Goal: Task Accomplishment & Management: Use online tool/utility

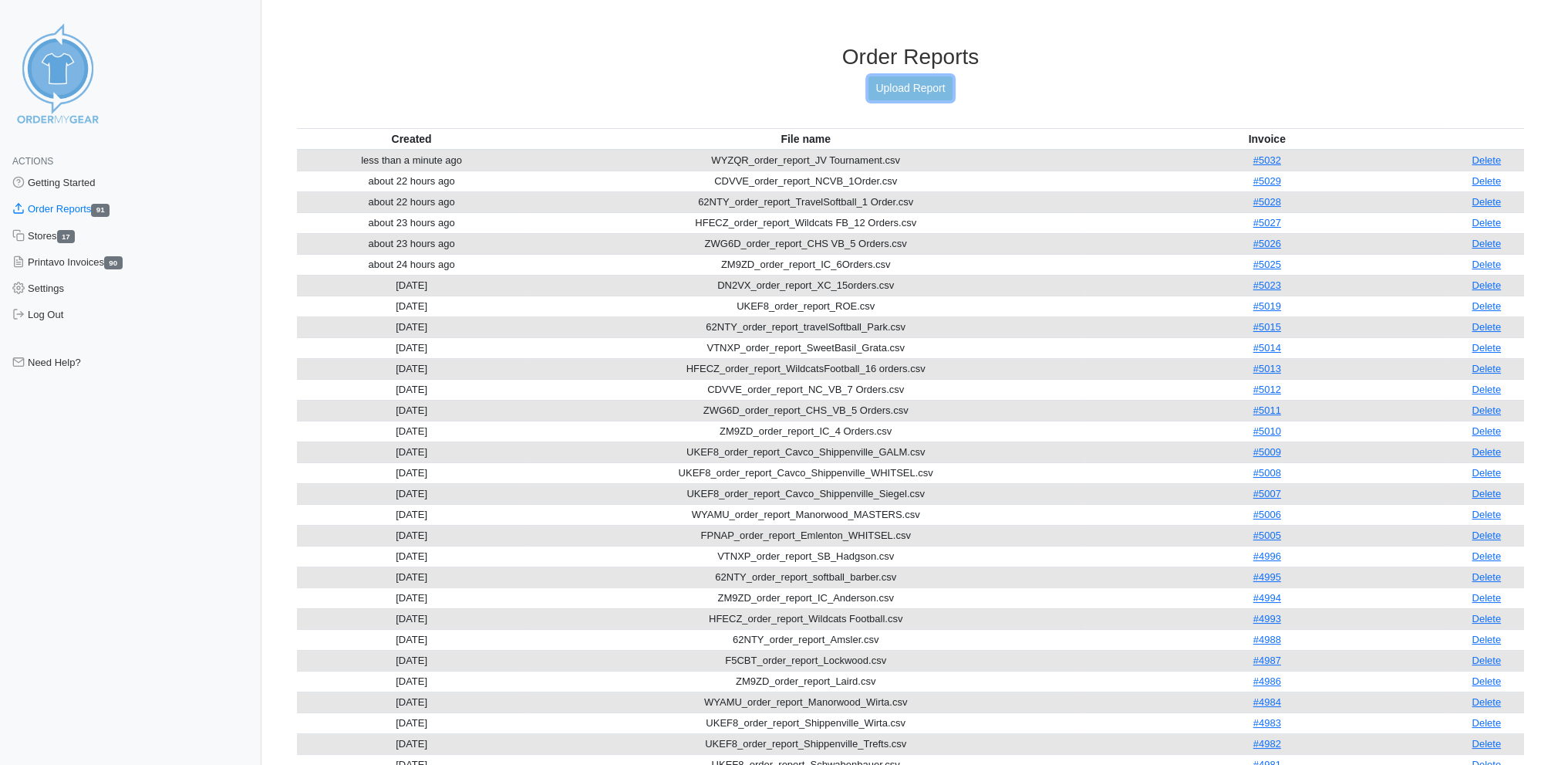
click at [918, 85] on link "Upload Report" at bounding box center [910, 88] width 83 height 24
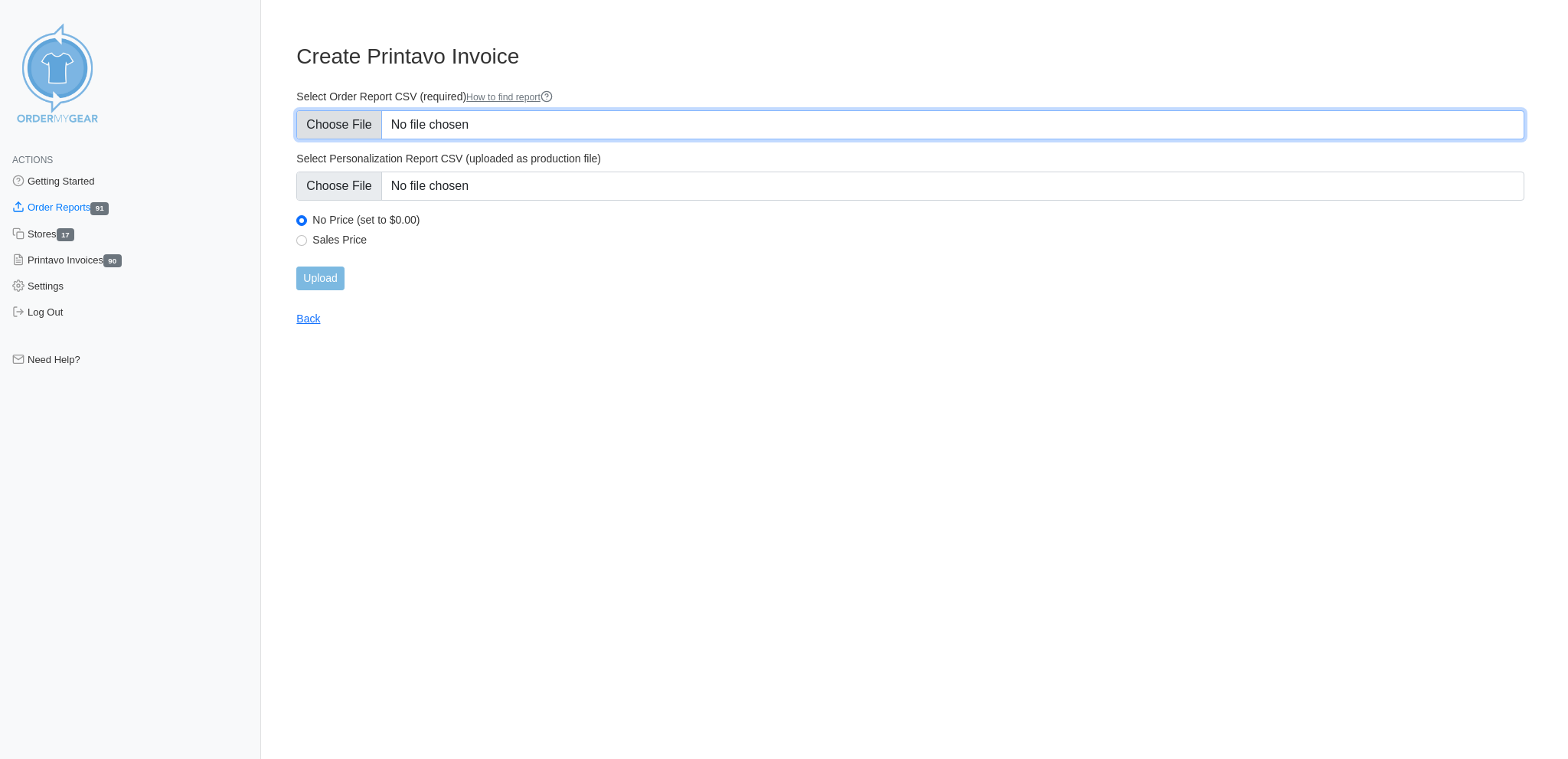
click at [333, 119] on input "Select Order Report CSV (required) How to find report" at bounding box center [910, 124] width 1228 height 29
type input "C:\fakepath\WYZQR_order_report-Tournament_Miller-Wright.csv"
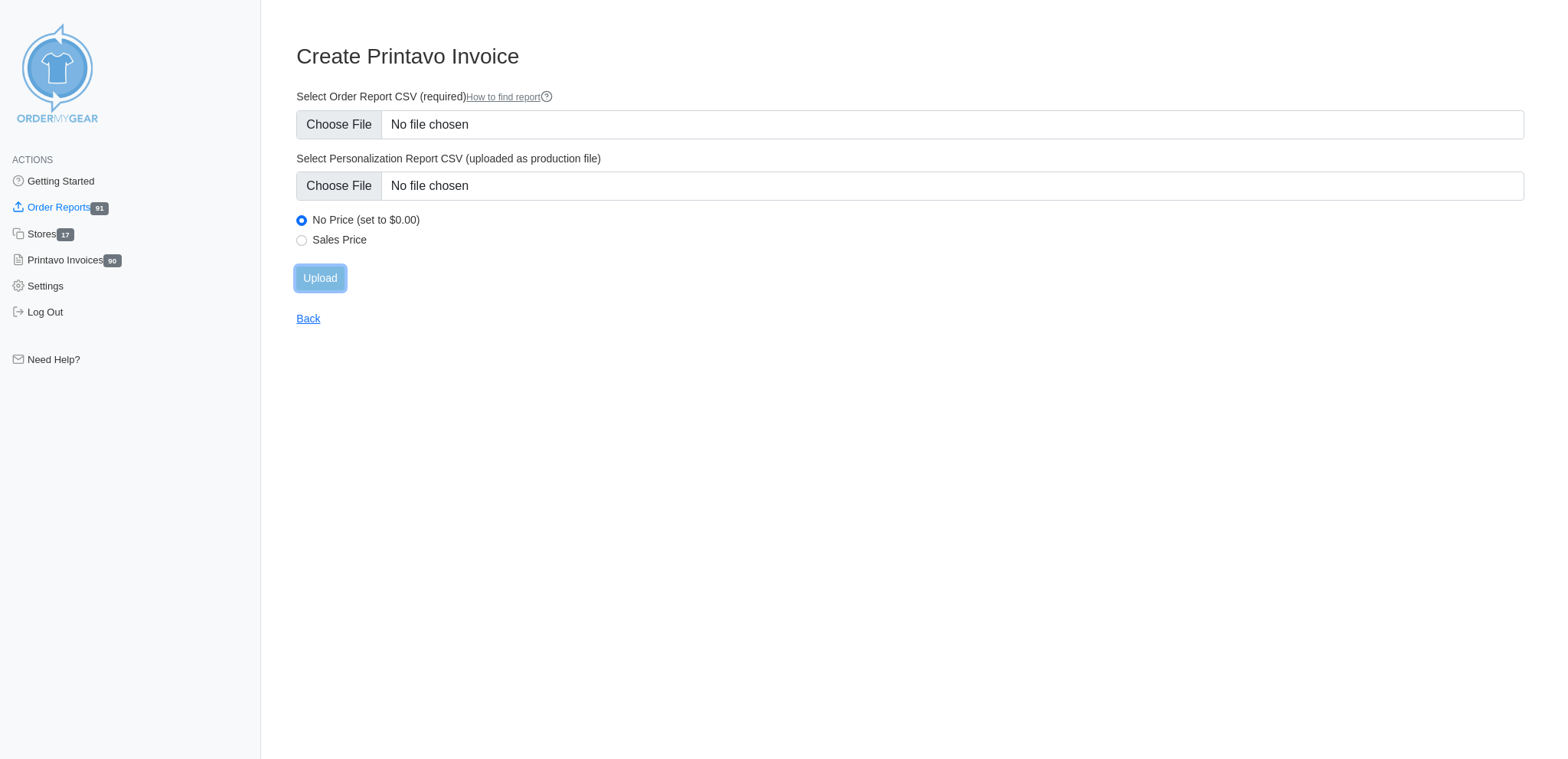
click at [323, 267] on input "Upload" at bounding box center [320, 278] width 48 height 24
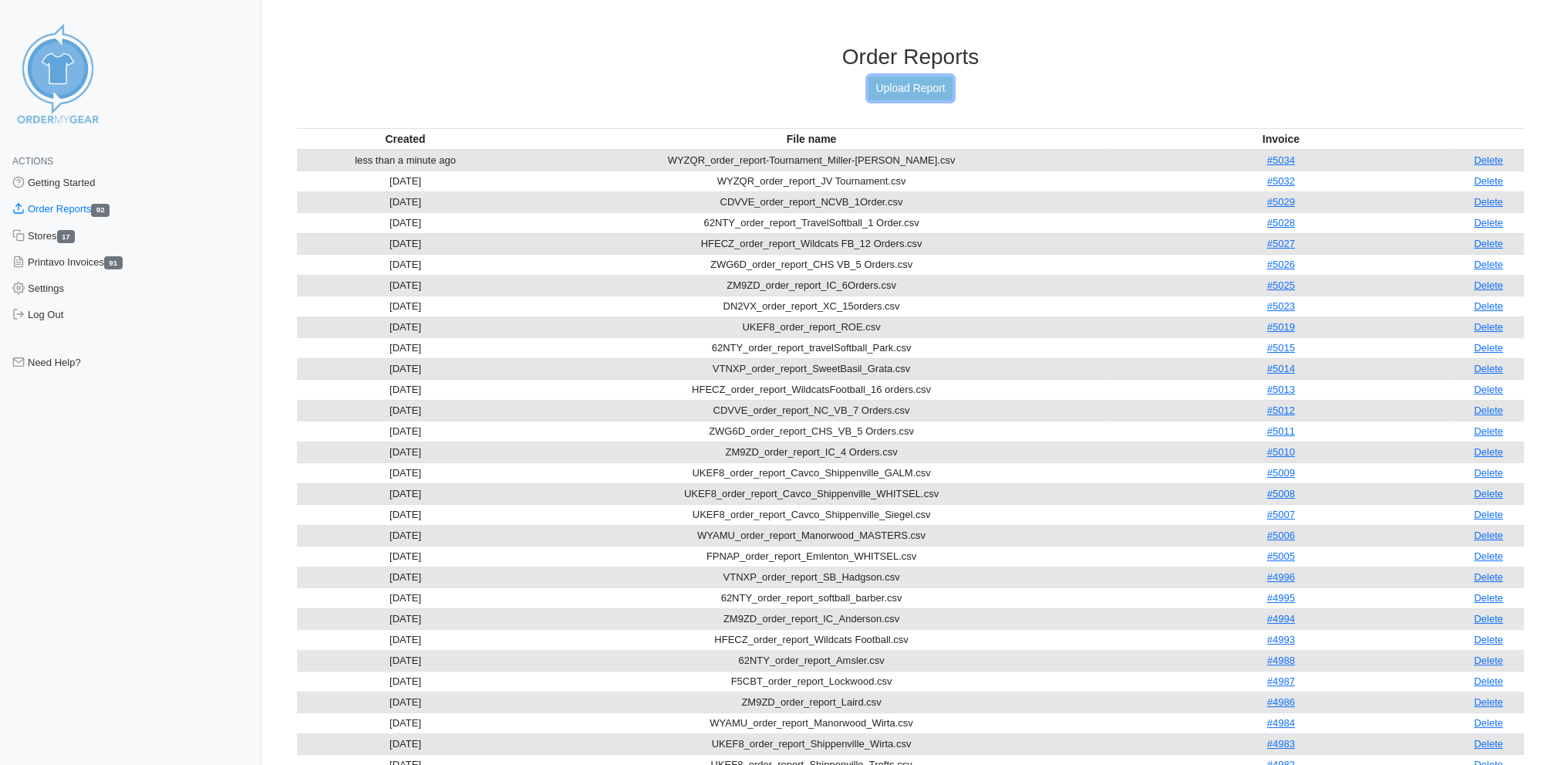
click at [911, 85] on link "Upload Report" at bounding box center [910, 88] width 83 height 24
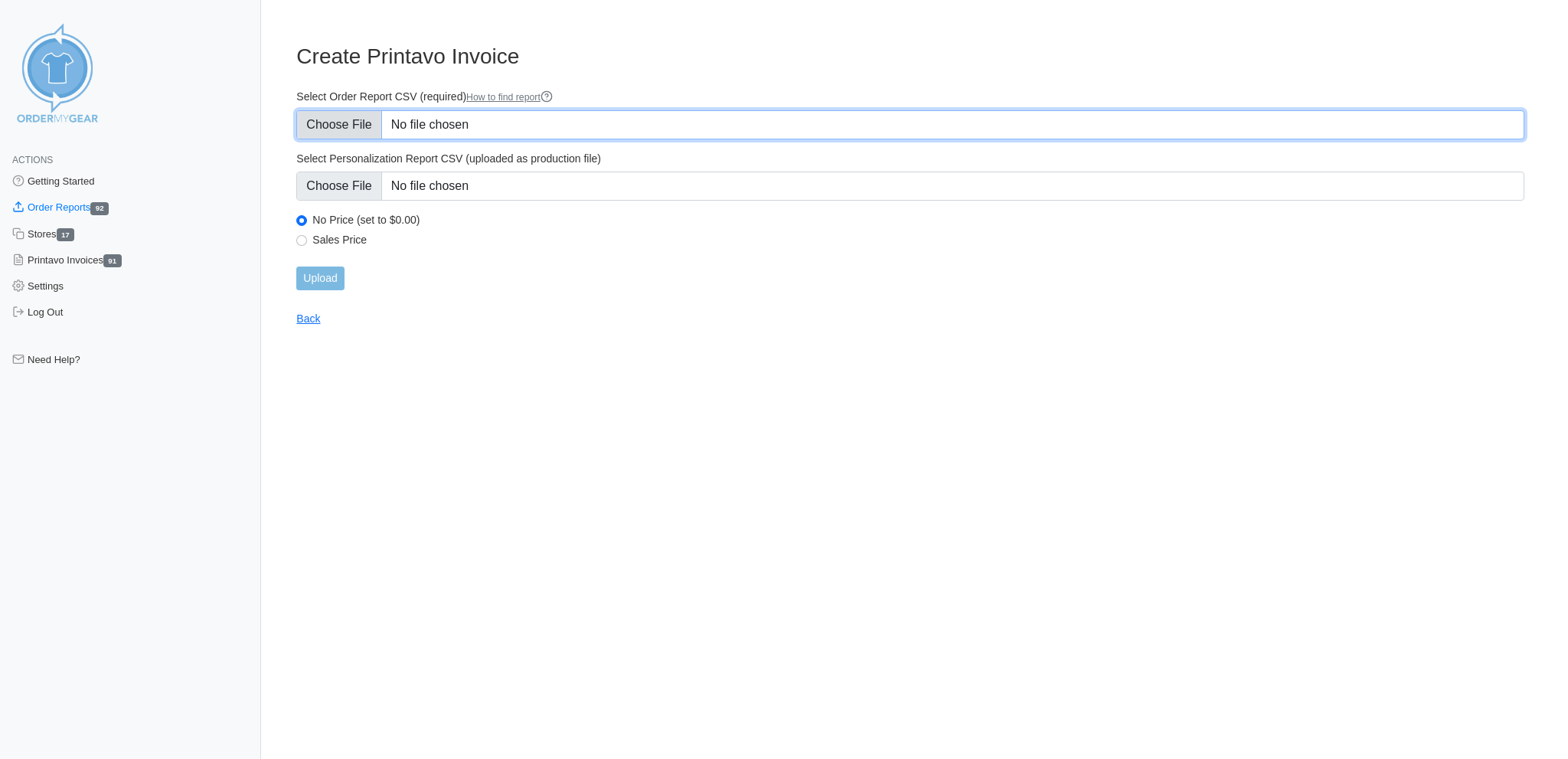
click at [345, 123] on input "Select Order Report CSV (required) How to find report" at bounding box center [910, 124] width 1228 height 29
type input "C:\fakepath\ZWG6D_order_report_CHS VB_3 Orders.csv"
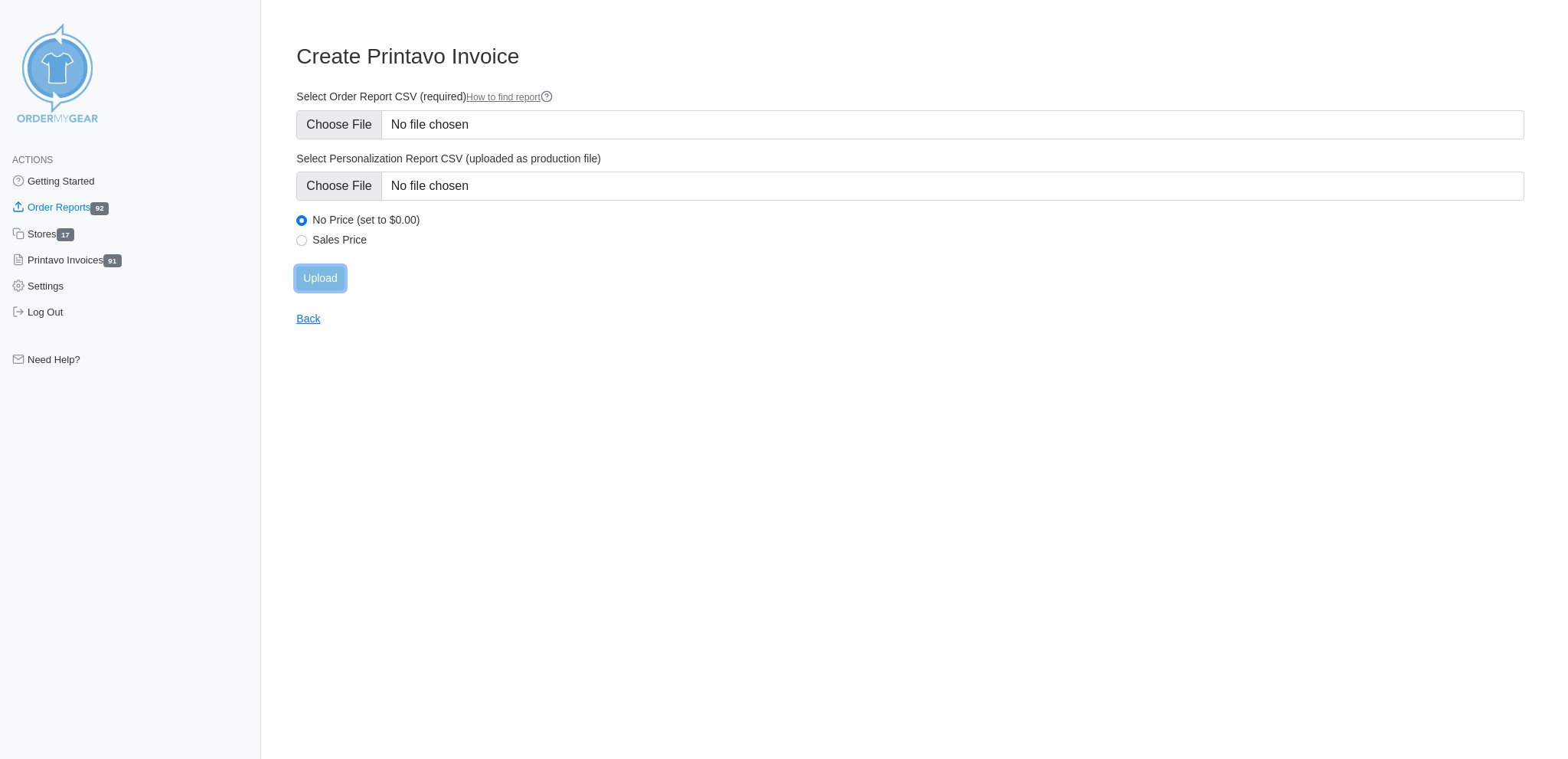
click at [312, 267] on input "Upload" at bounding box center [320, 278] width 48 height 24
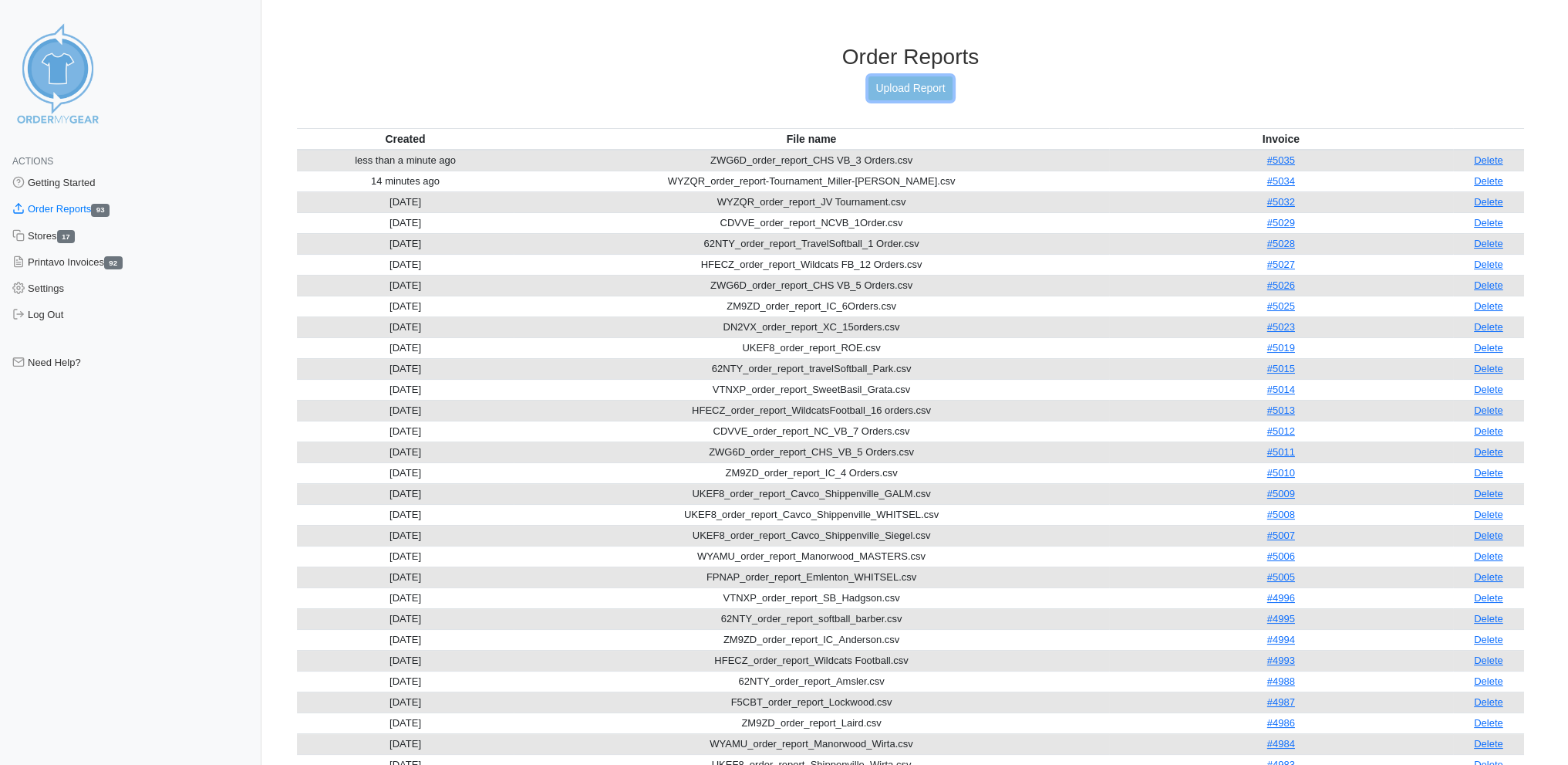
click at [939, 80] on link "Upload Report" at bounding box center [910, 88] width 83 height 24
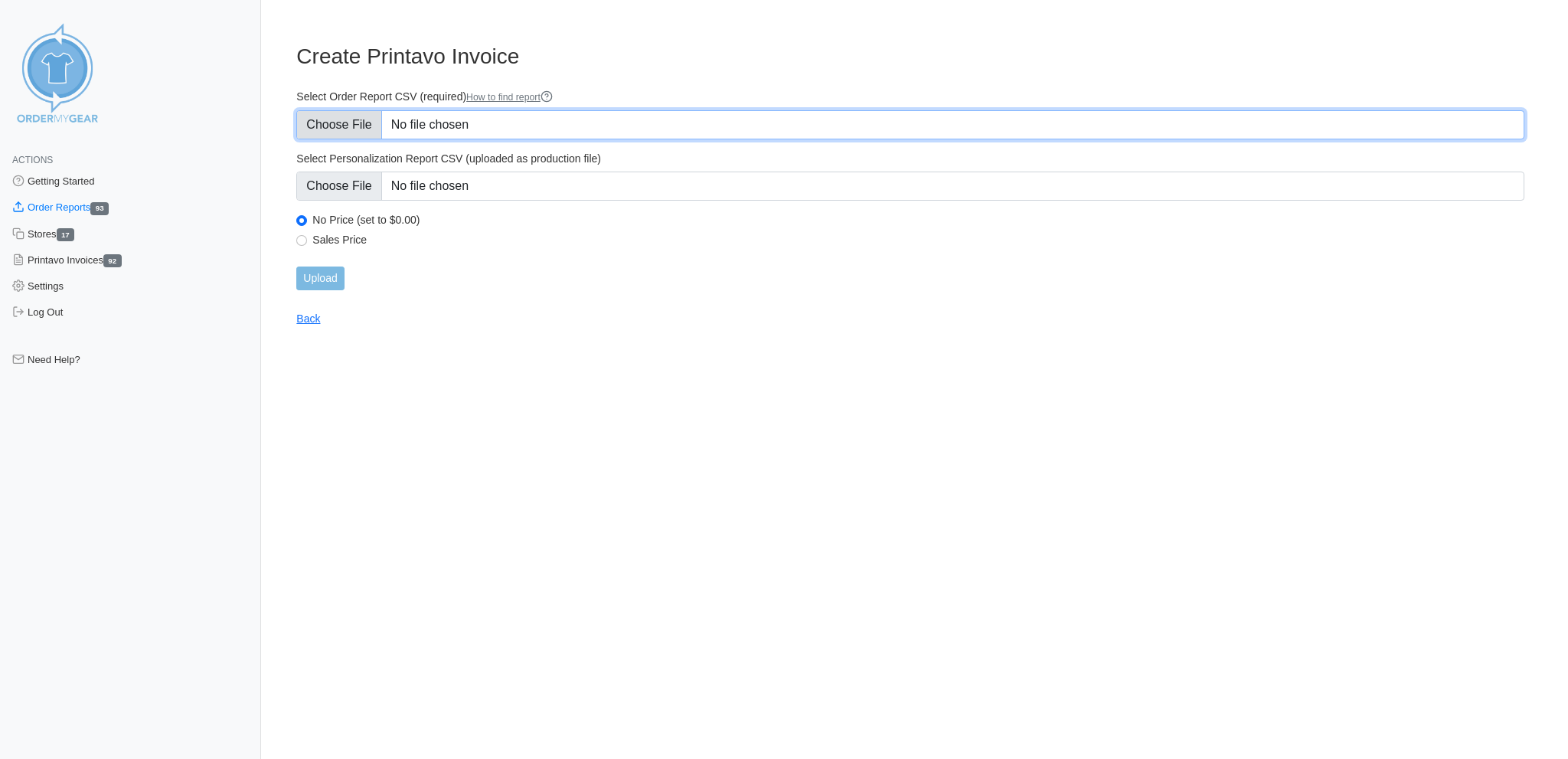
click at [361, 125] on input "Select Order Report CSV (required) How to find report" at bounding box center [910, 124] width 1228 height 29
type input "C:\fakepath\CDVVE_order_report_NCVB_1Order_0828.csv"
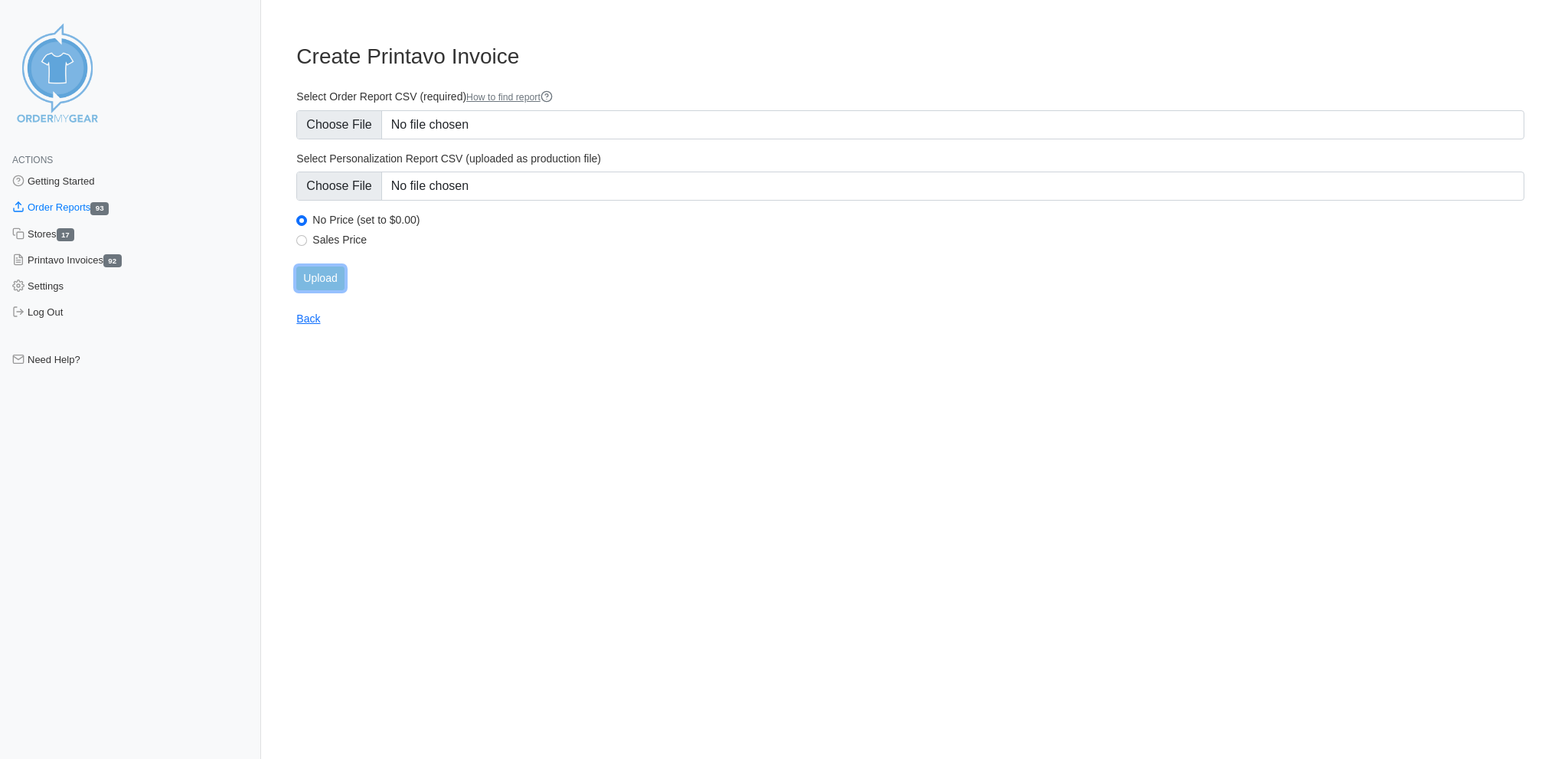
click at [319, 267] on input "Upload" at bounding box center [320, 278] width 48 height 24
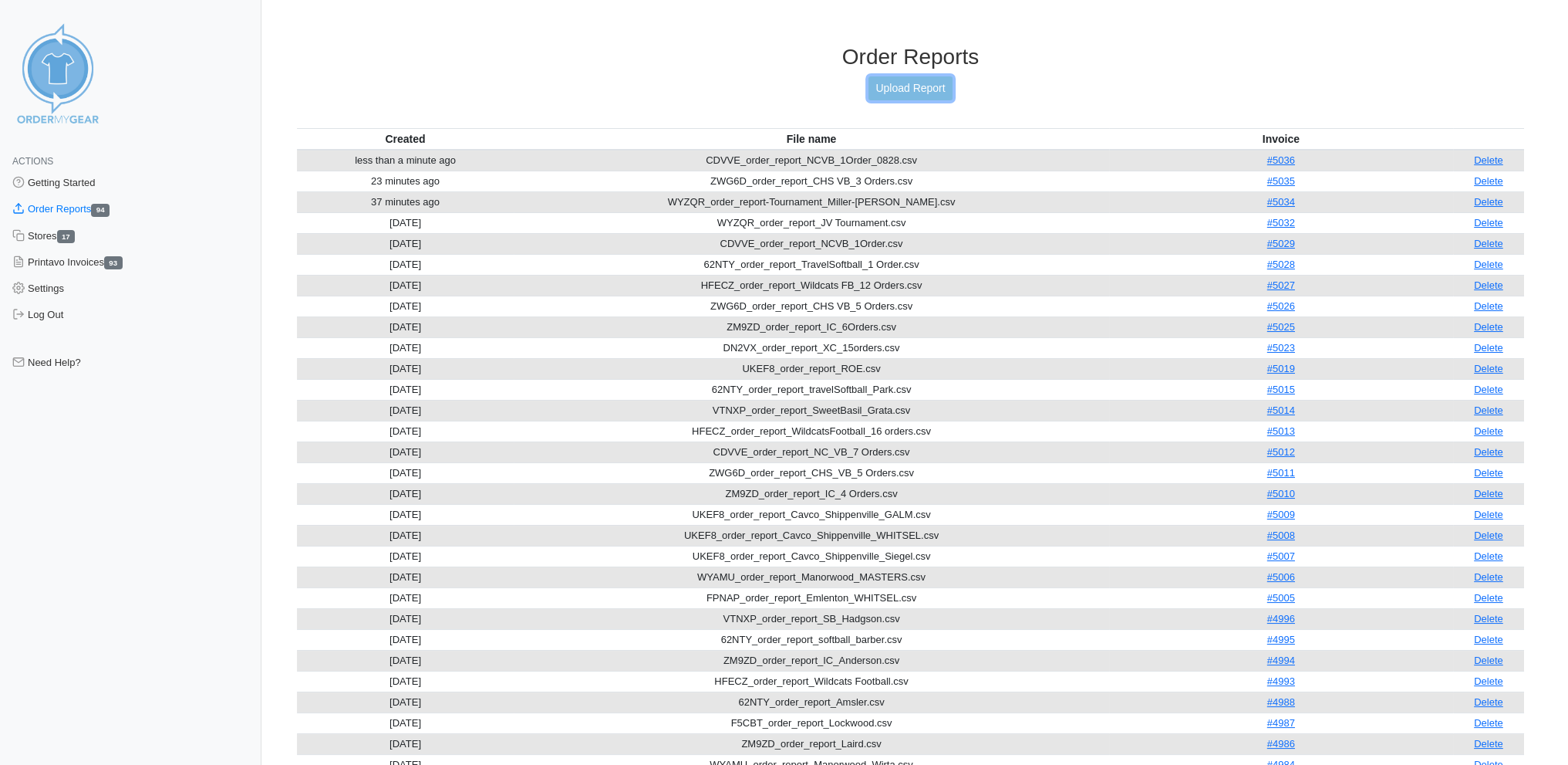
click at [910, 83] on link "Upload Report" at bounding box center [910, 88] width 83 height 24
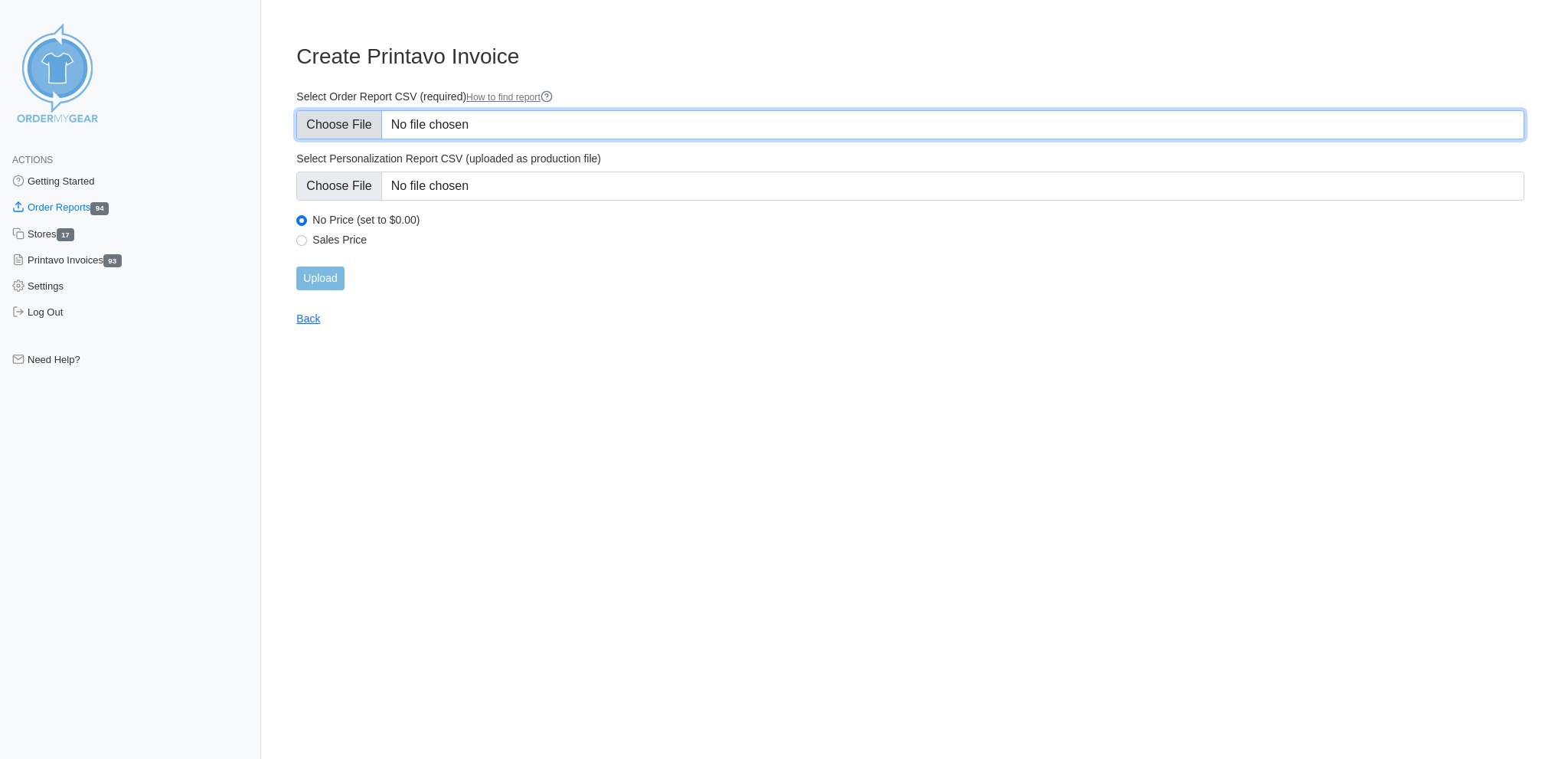
click at [346, 119] on input "Select Order Report CSV (required) How to find report" at bounding box center [910, 124] width 1228 height 29
type input "C:\fakepath\HFECZ_order_report_Wildcats FB_3 Orders.csv"
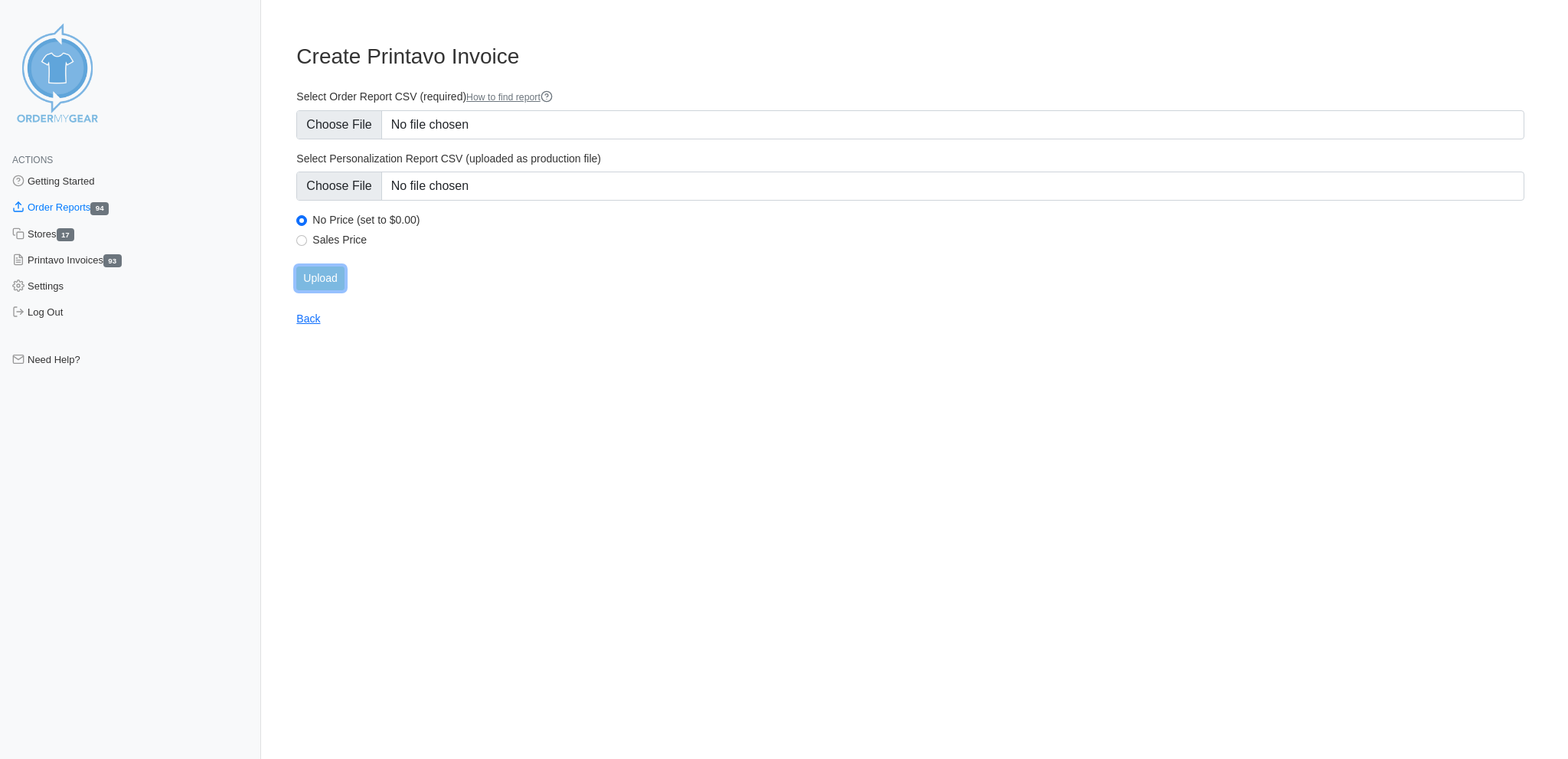
click at [331, 267] on input "Upload" at bounding box center [320, 278] width 48 height 24
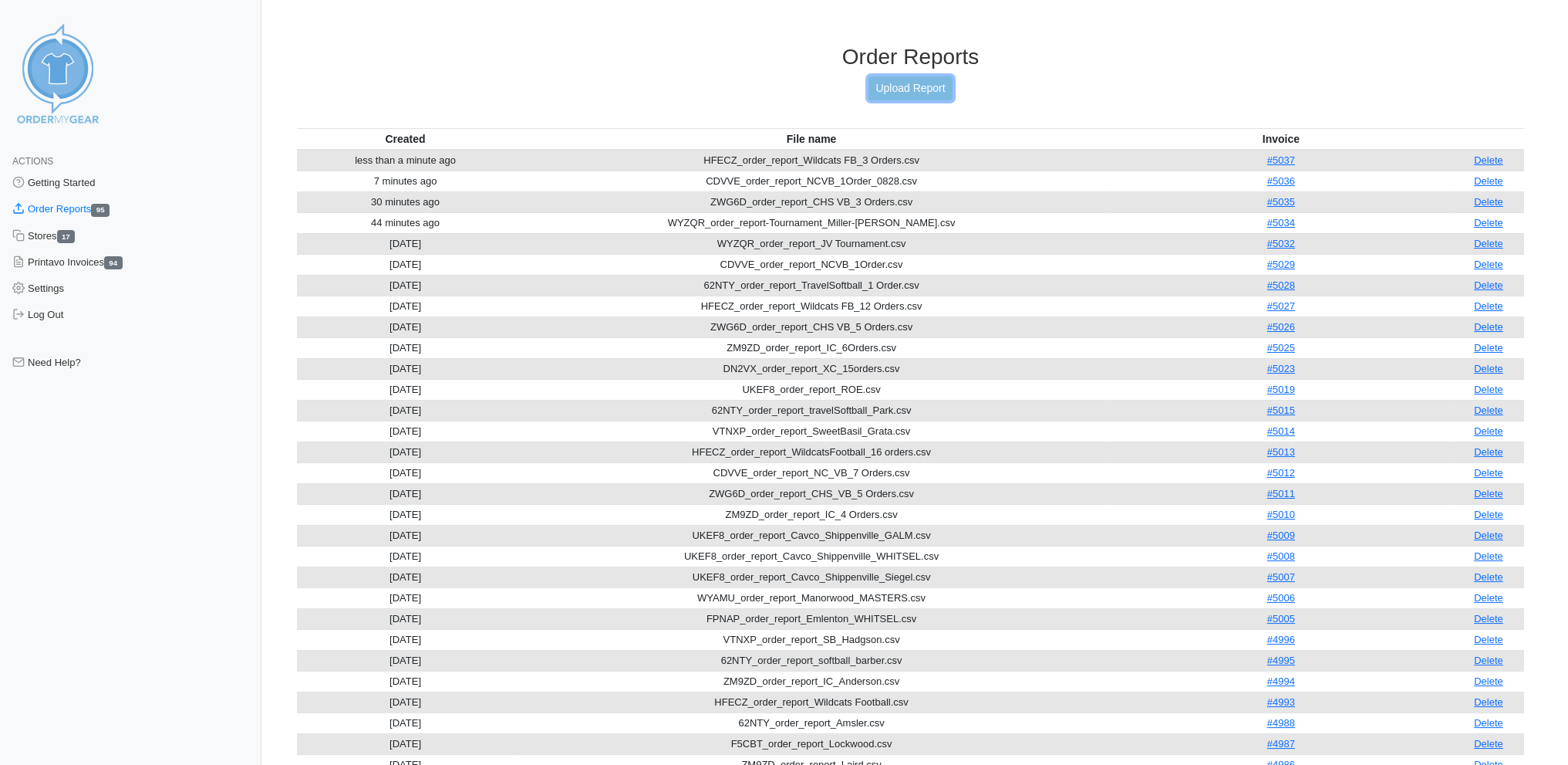
click at [935, 83] on link "Upload Report" at bounding box center [910, 88] width 83 height 24
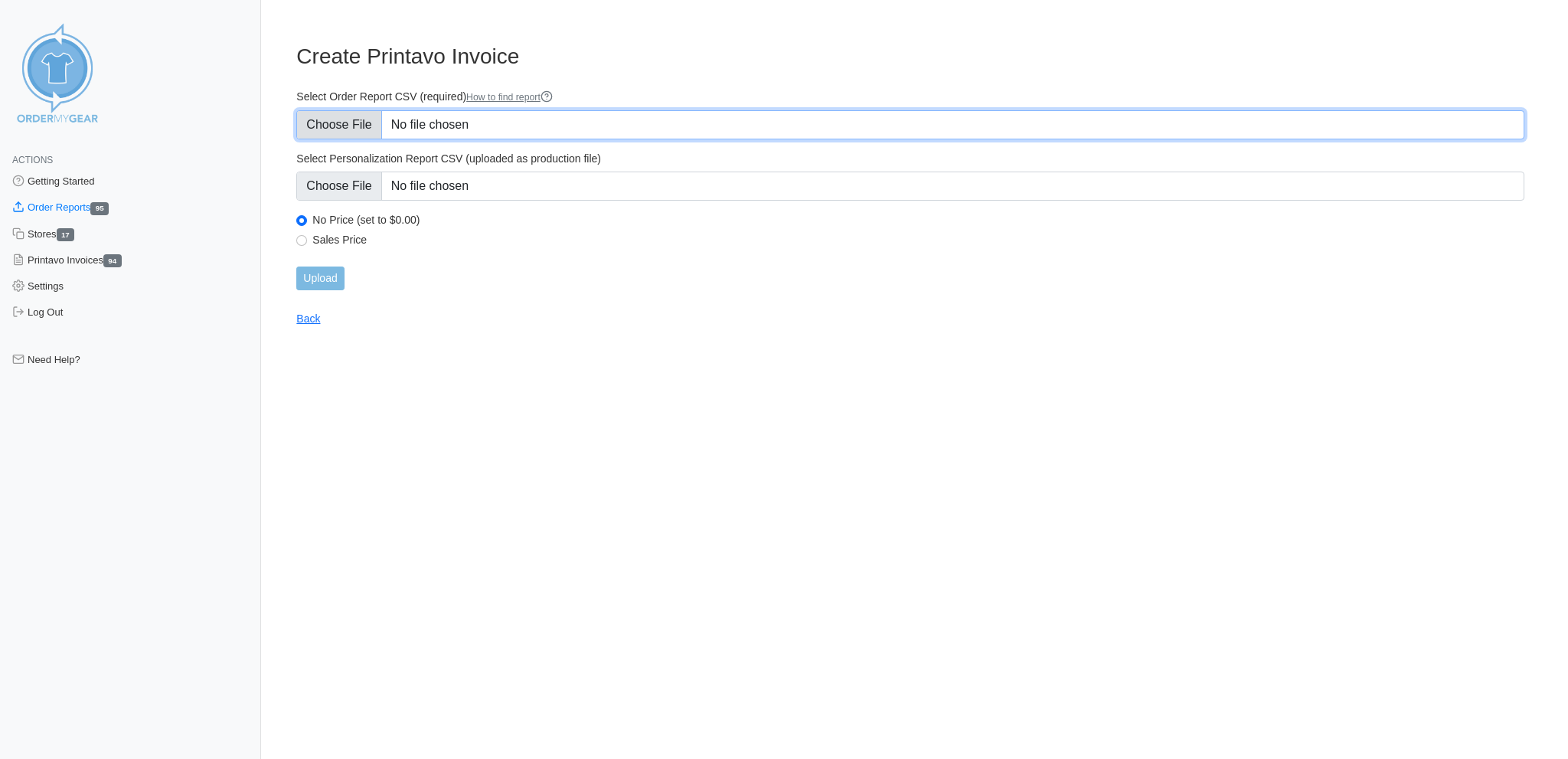
click at [342, 112] on input "Select Order Report CSV (required) How to find report" at bounding box center [910, 124] width 1228 height 29
type input "C:\fakepath\DN2VX_order_report_XC_8 Orders.csv"
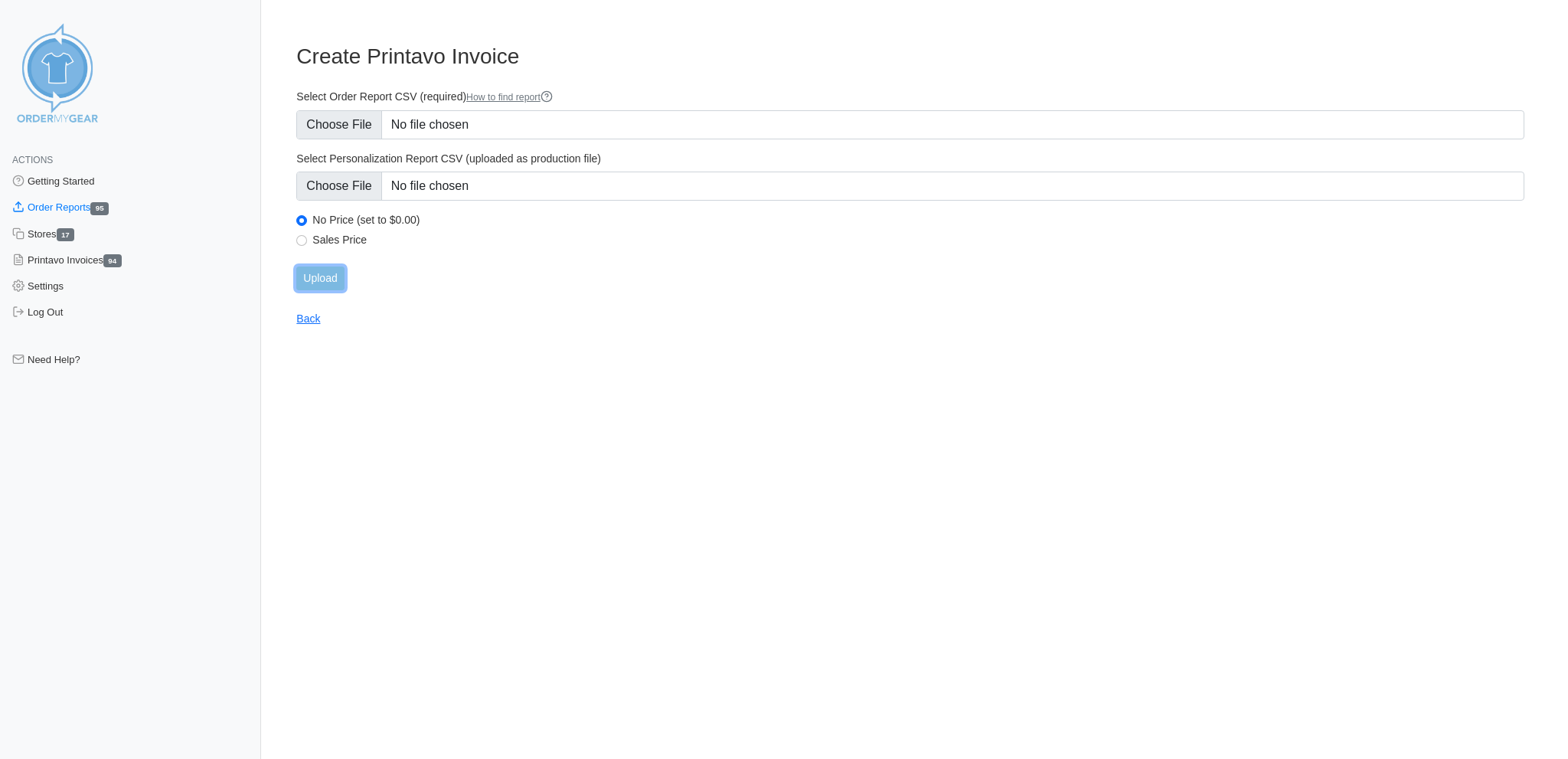
click at [323, 267] on input "Upload" at bounding box center [320, 278] width 48 height 24
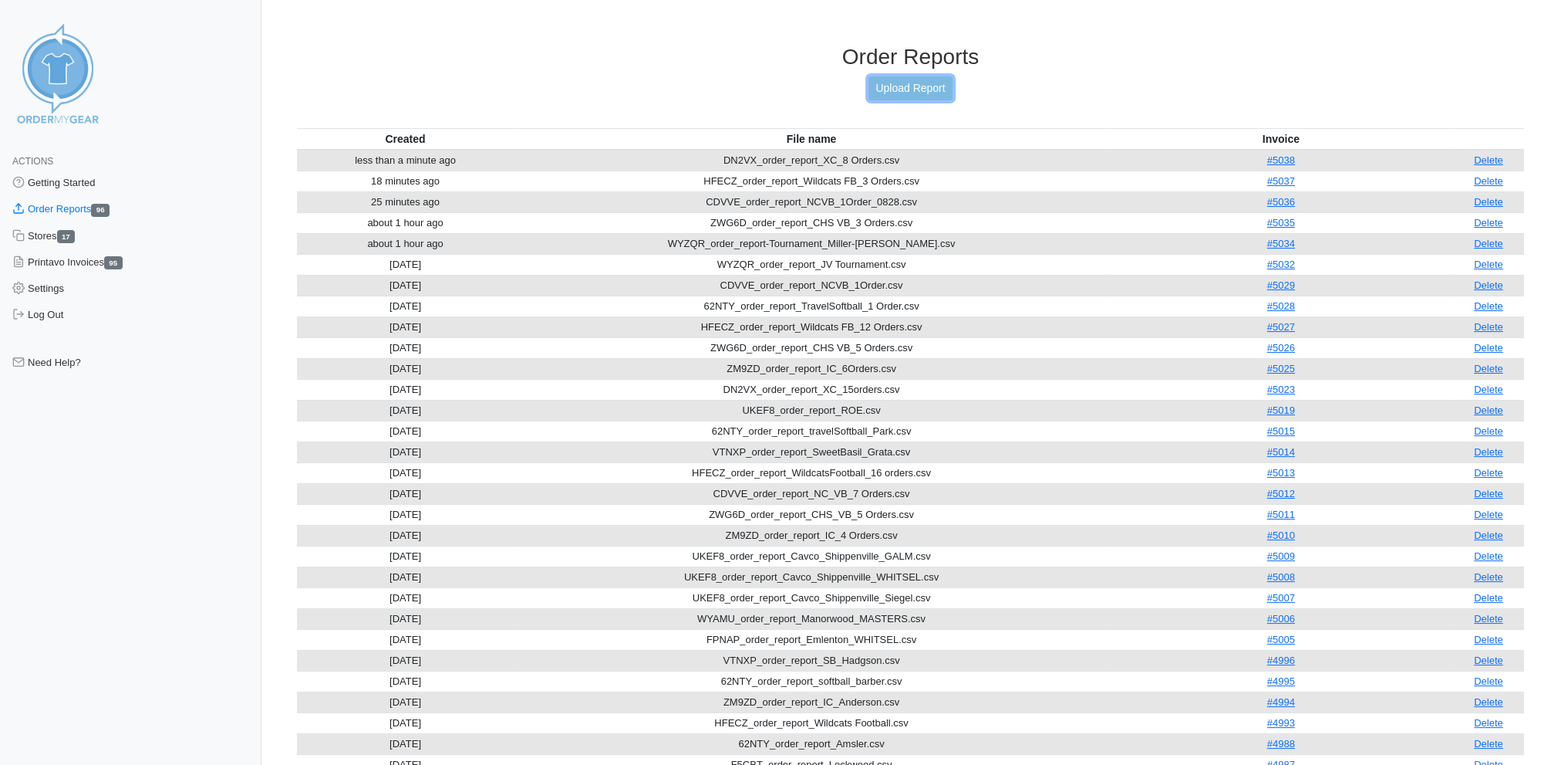
click at [906, 80] on link "Upload Report" at bounding box center [910, 88] width 83 height 24
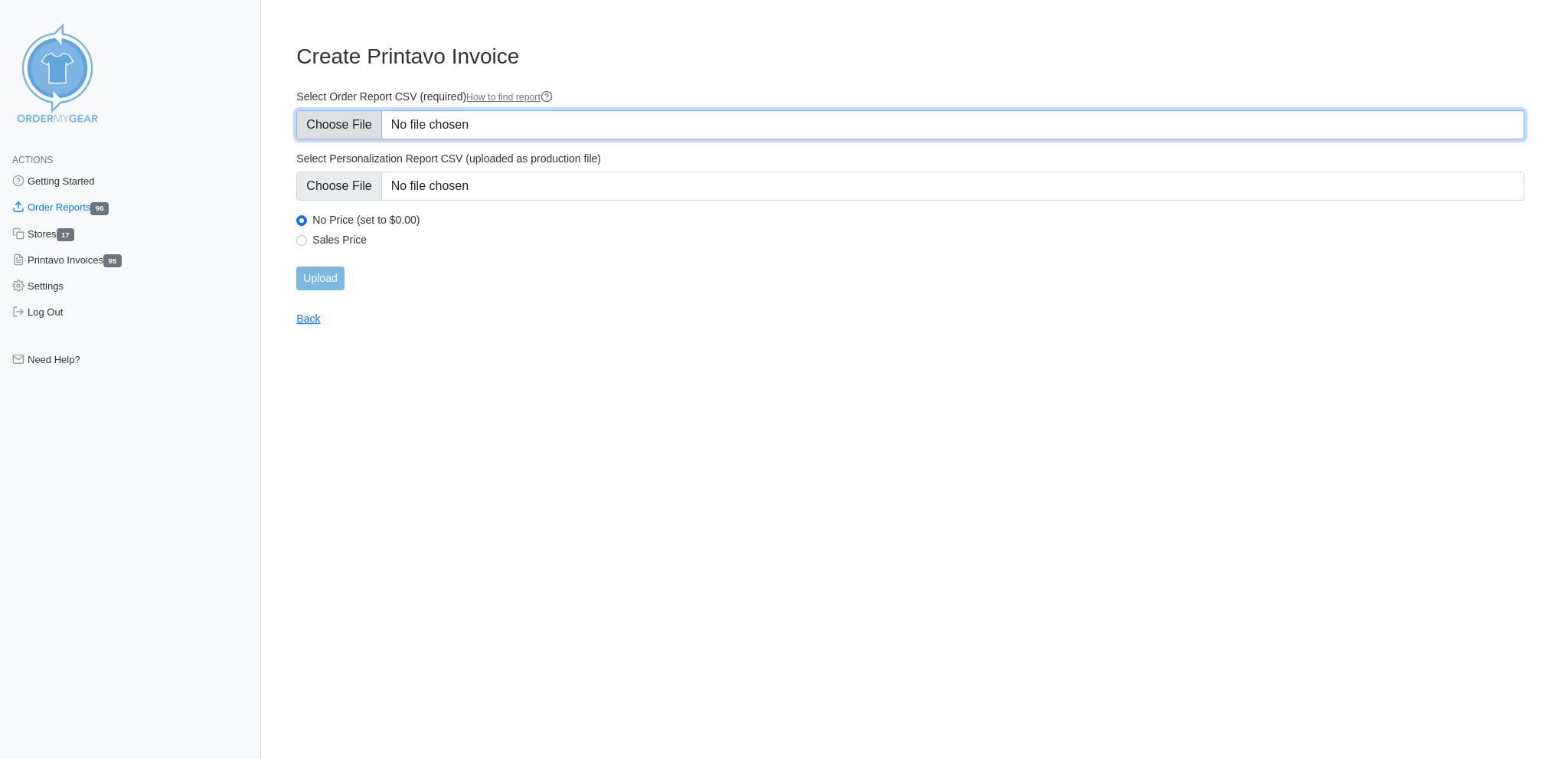
click at [333, 119] on input "Select Order Report CSV (required) How to find report" at bounding box center [910, 124] width 1228 height 29
type input "C:\fakepath\ZM9ZD_order_report_IC_5 Orders.csv"
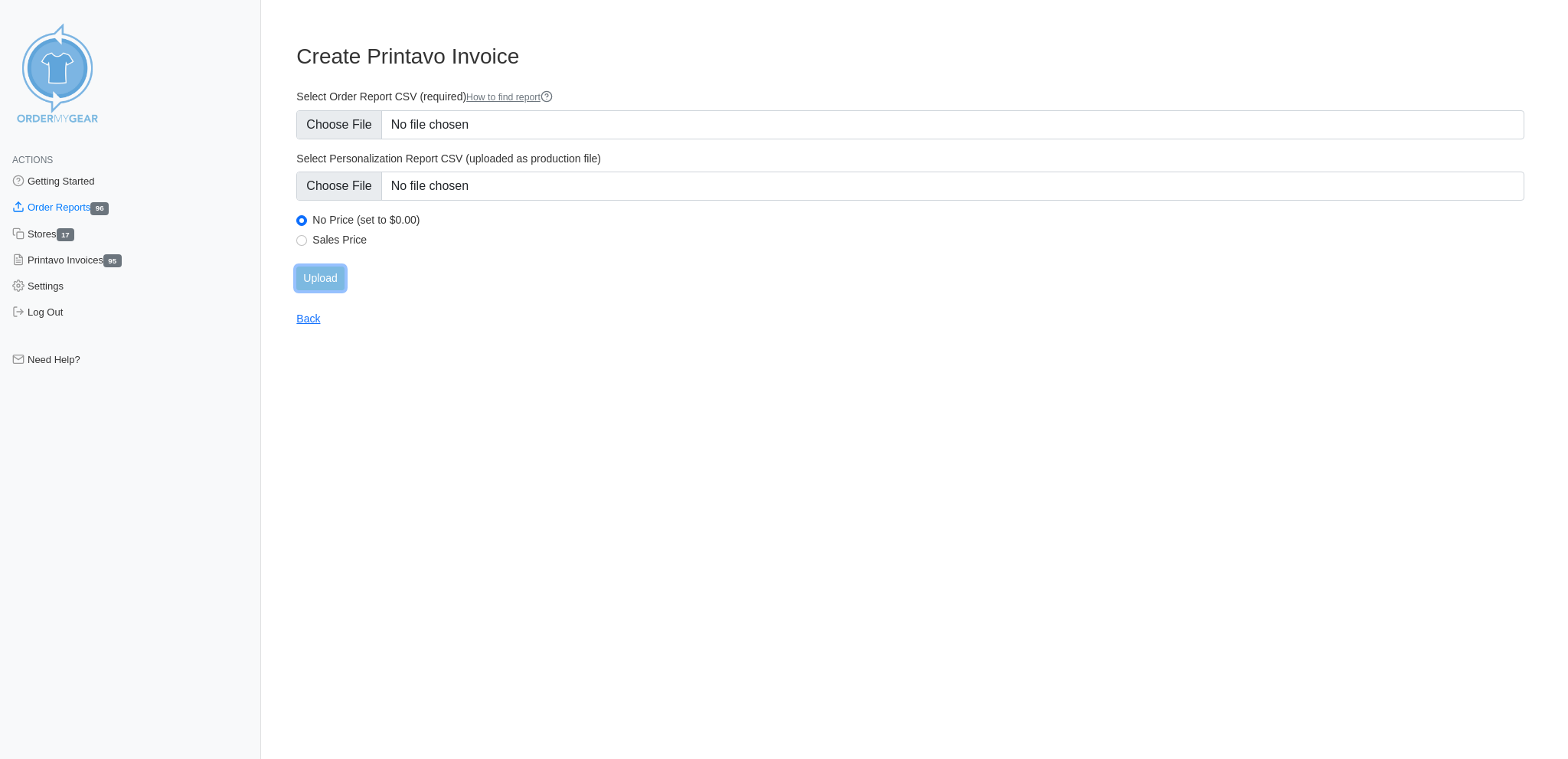
click at [323, 267] on input "Upload" at bounding box center [320, 278] width 48 height 24
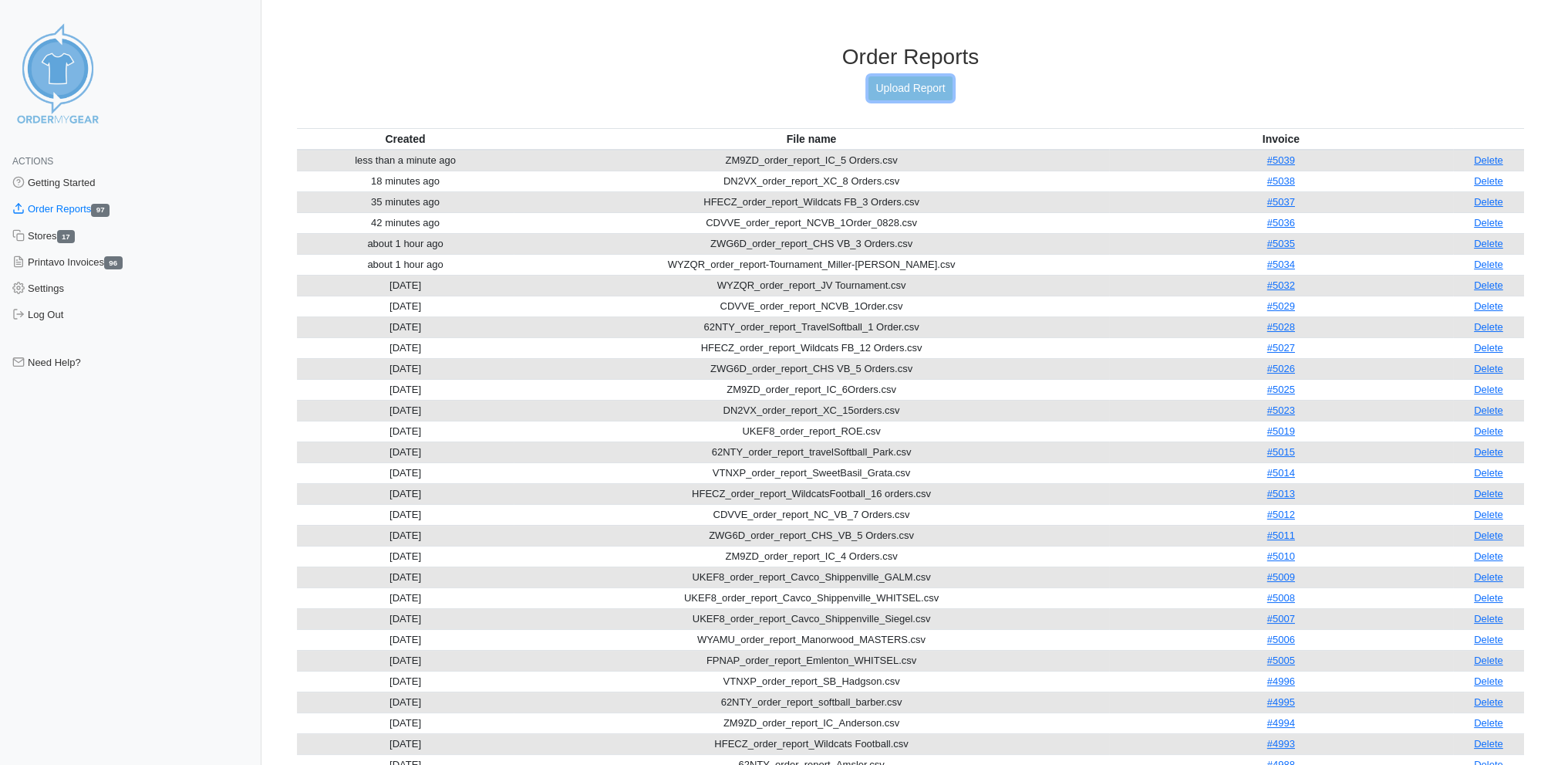
click at [925, 83] on link "Upload Report" at bounding box center [910, 88] width 83 height 24
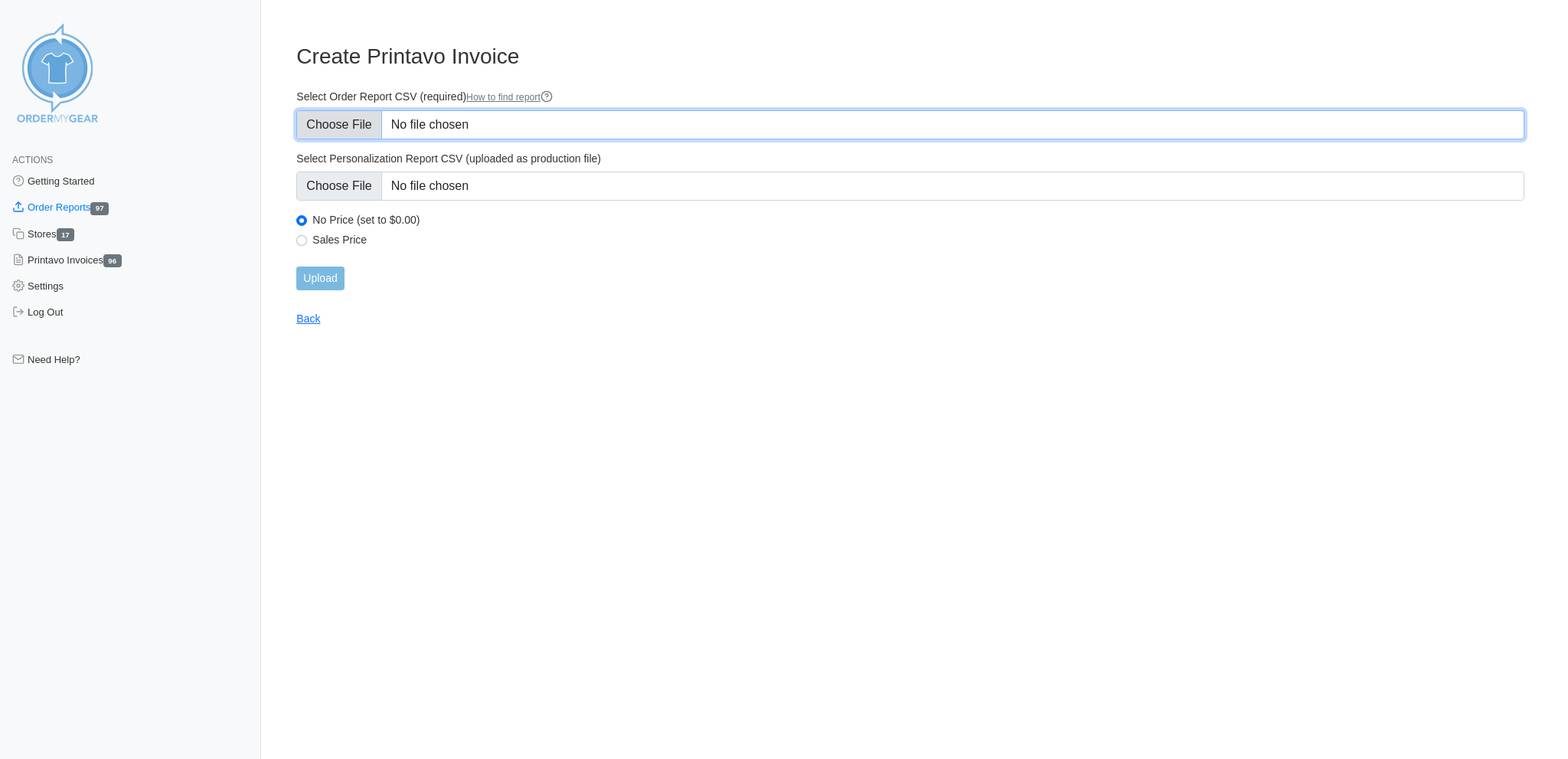
click at [361, 125] on input "Select Order Report CSV (required) How to find report" at bounding box center [910, 124] width 1228 height 29
type input "C:\fakepath\F5CBT_order_report_Matric_1 Order.csv"
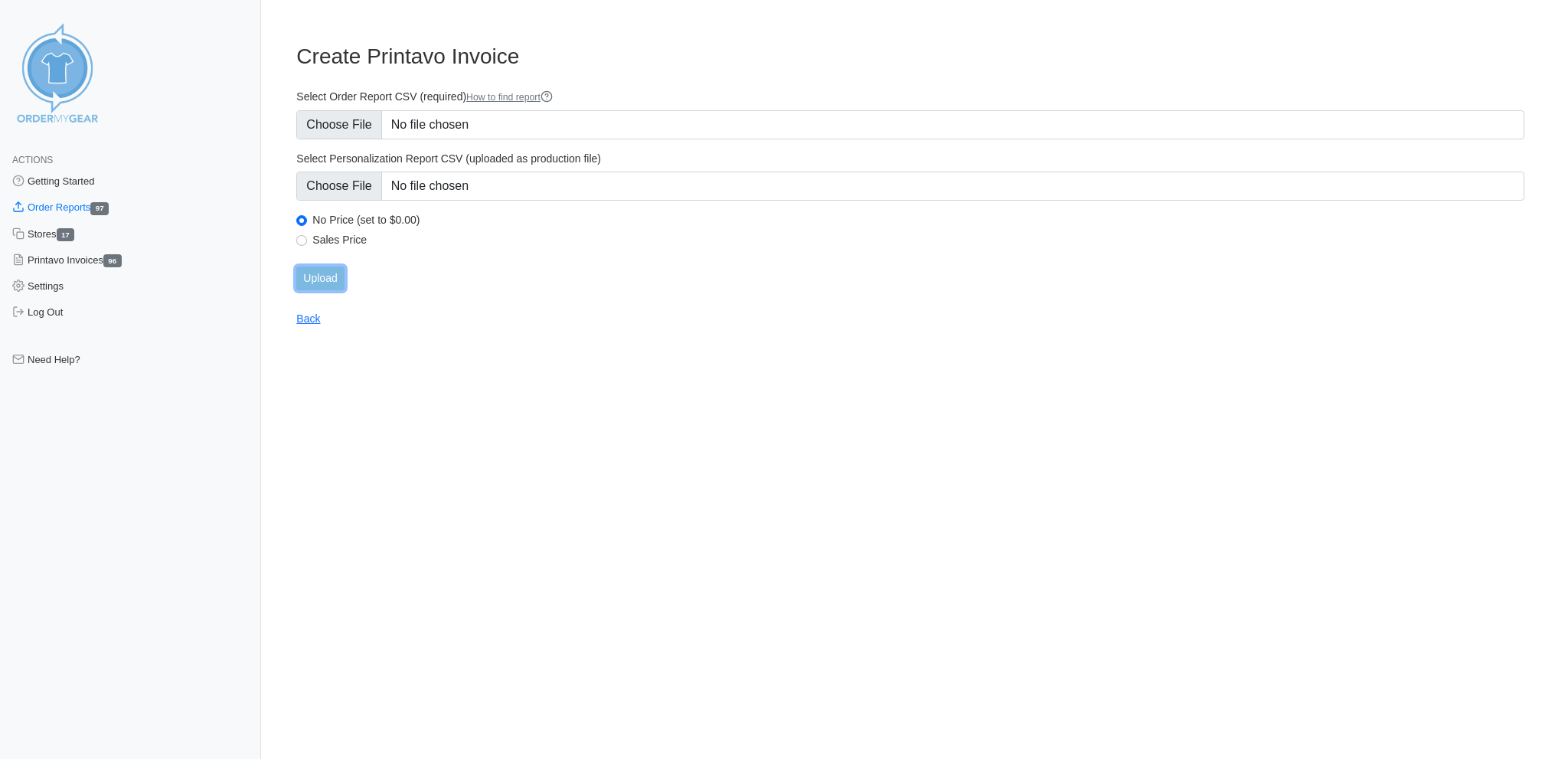
click at [328, 267] on input "Upload" at bounding box center [320, 278] width 48 height 24
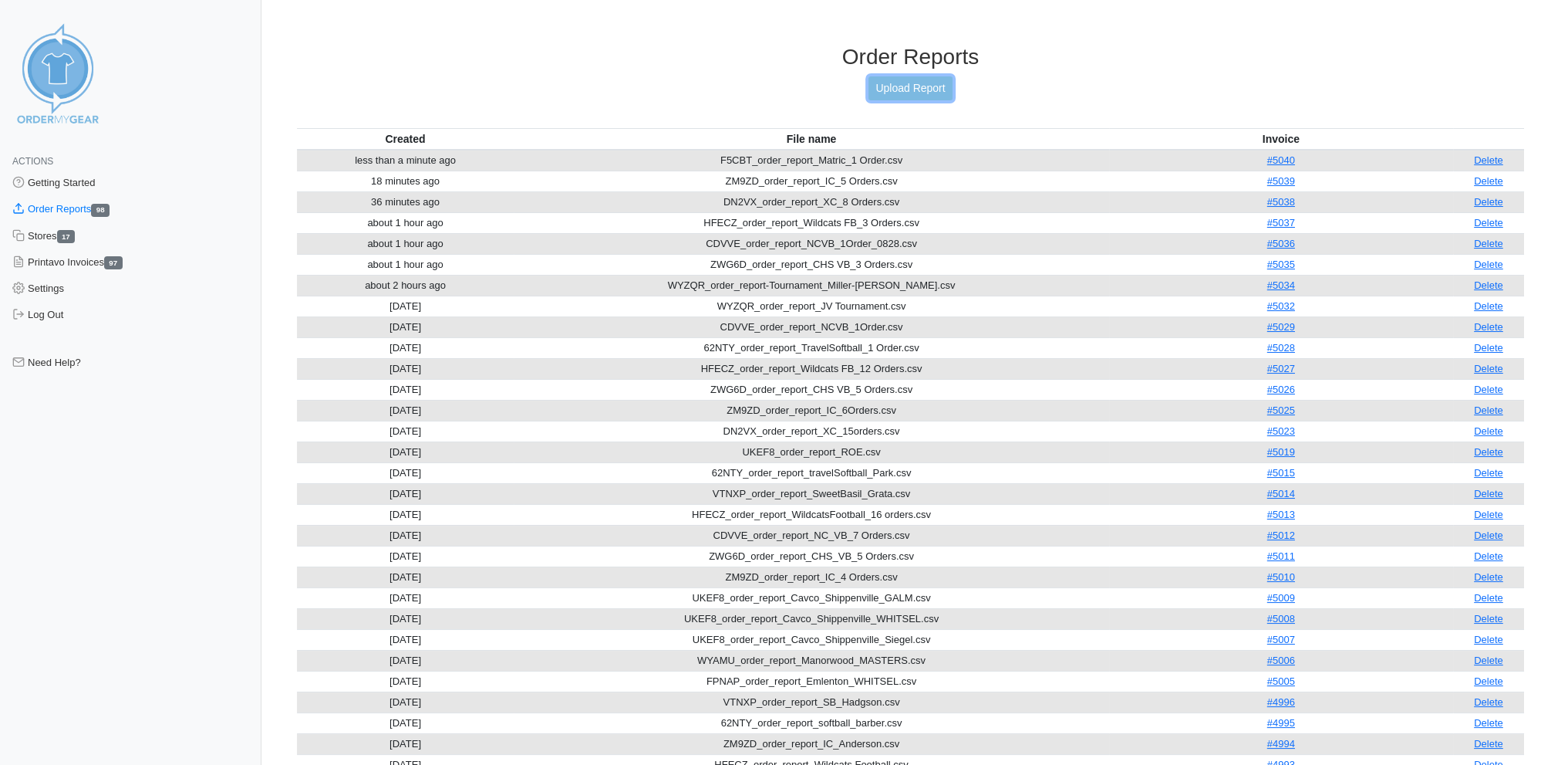
click at [909, 85] on link "Upload Report" at bounding box center [910, 88] width 83 height 24
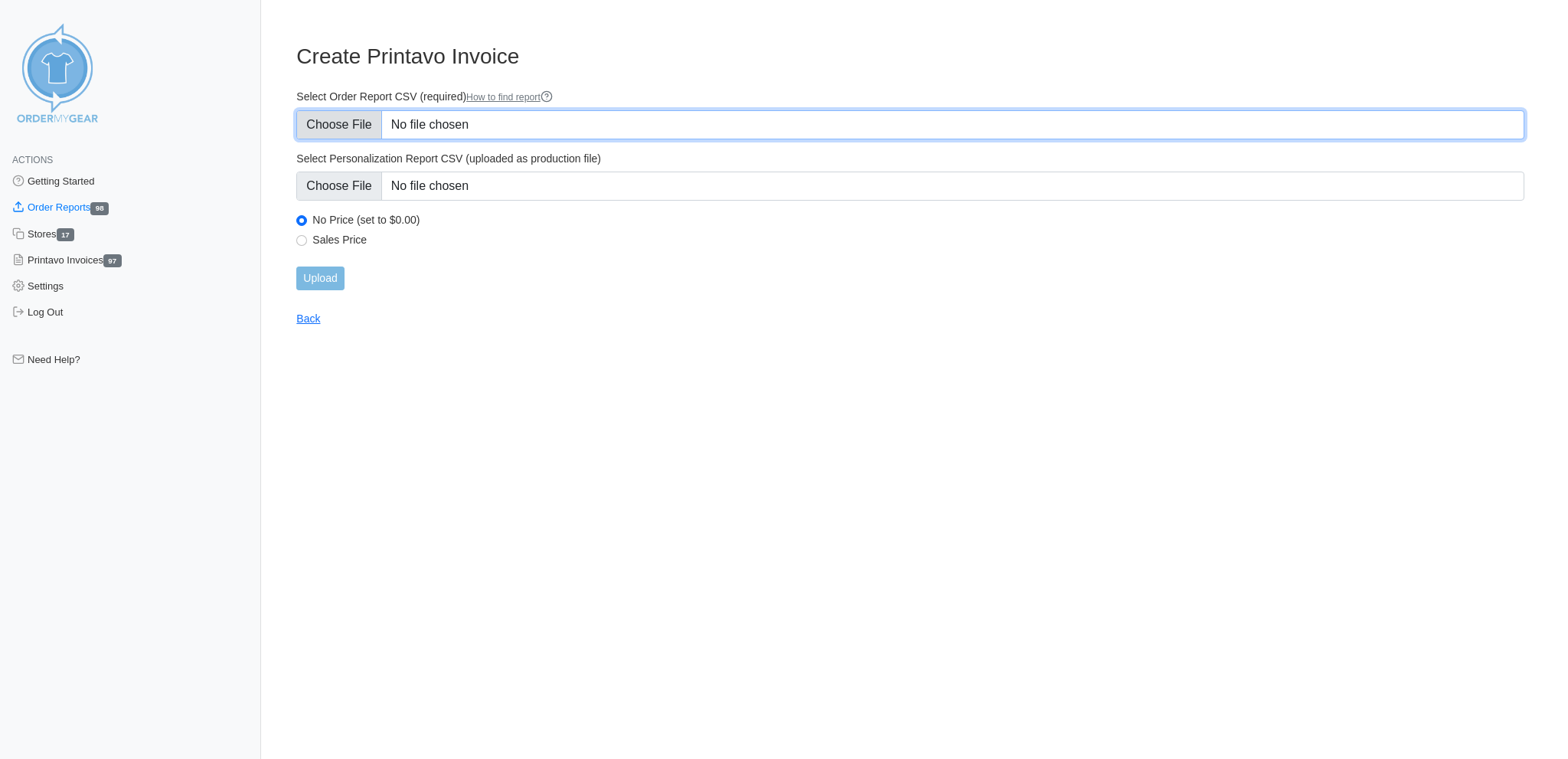
click at [367, 114] on input "Select Order Report CSV (required) How to find report" at bounding box center [910, 124] width 1228 height 29
type input "C:\fakepath\ZM9ZD_order_report_IC_1 Order.csv"
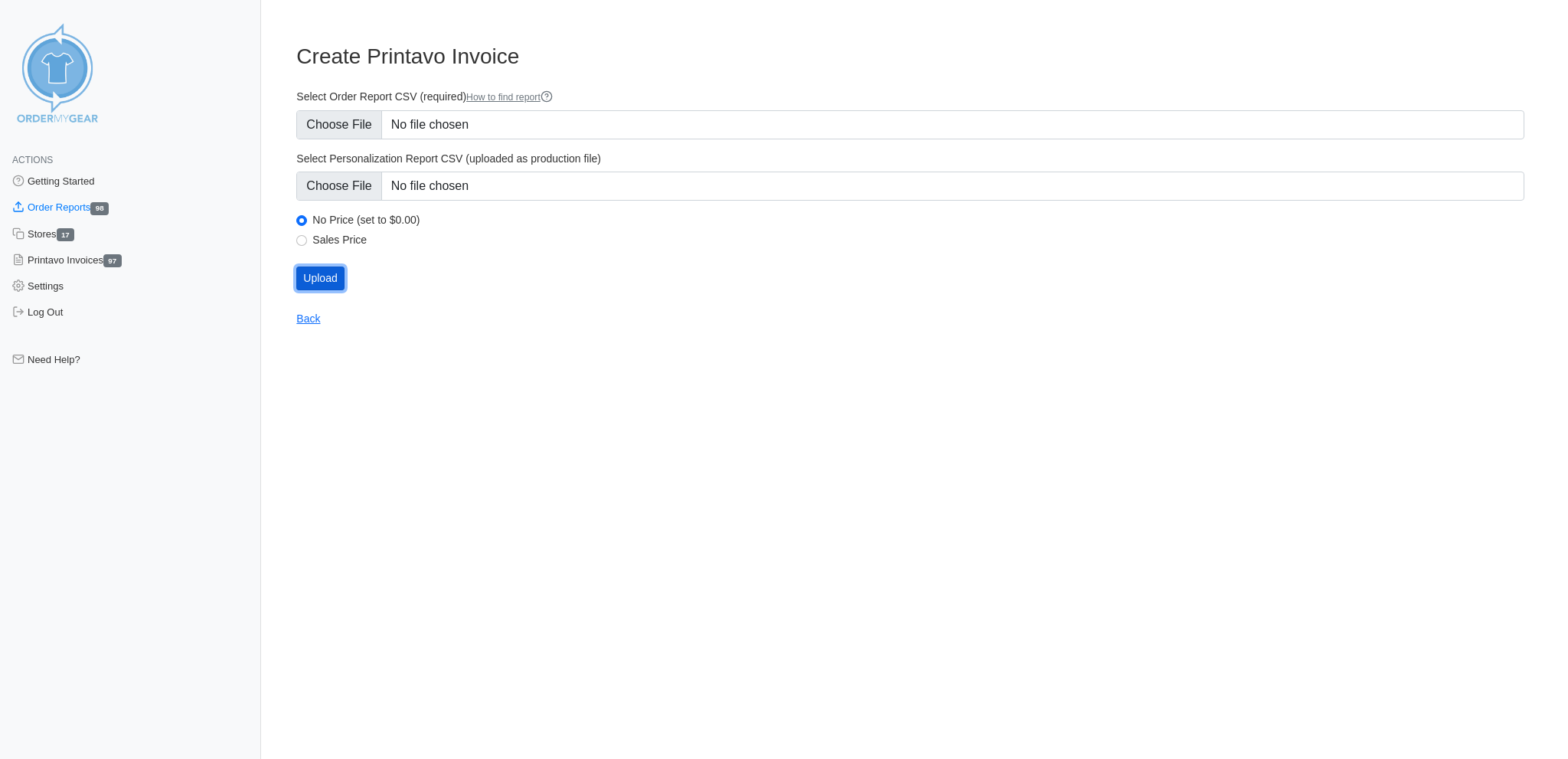
click at [324, 267] on input "Upload" at bounding box center [320, 278] width 48 height 24
